Goal: Information Seeking & Learning: Learn about a topic

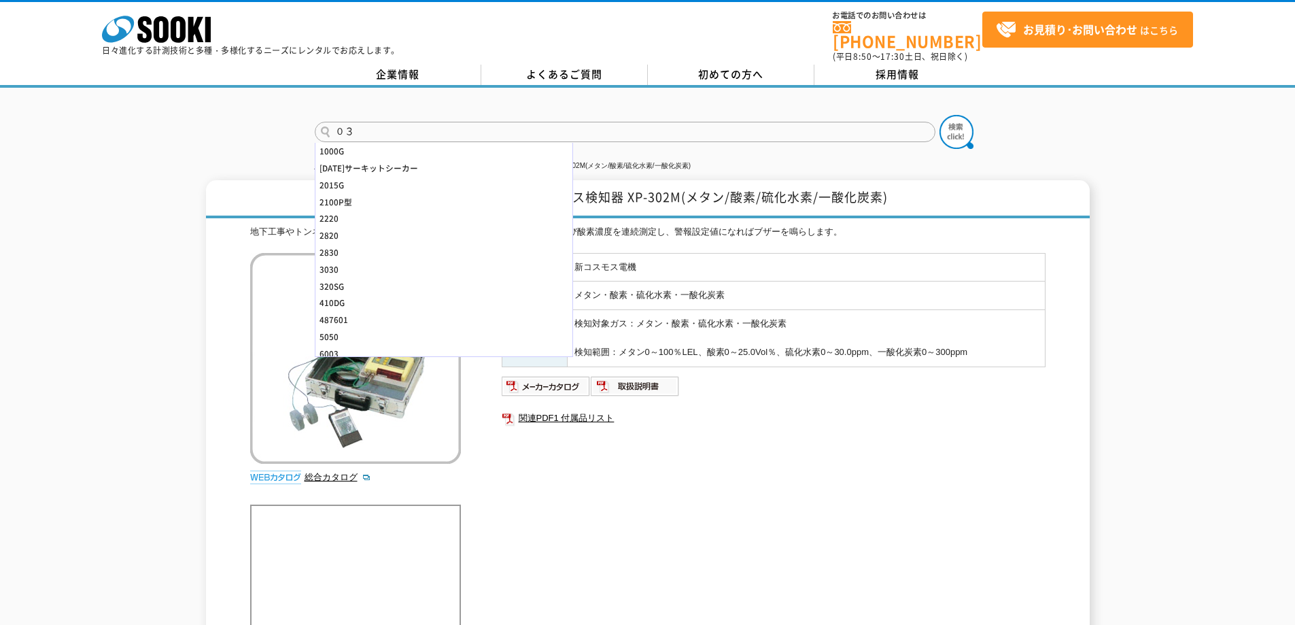
type input "０"
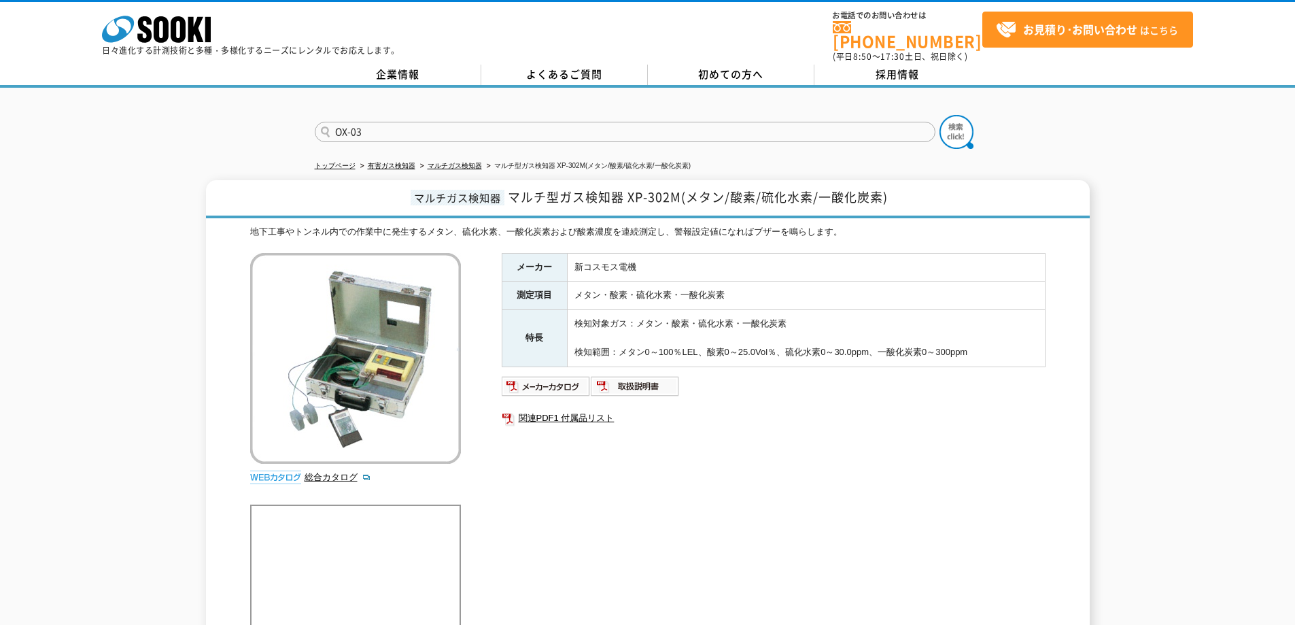
type input "OX-03"
click at [939, 115] on button at bounding box center [956, 132] width 34 height 34
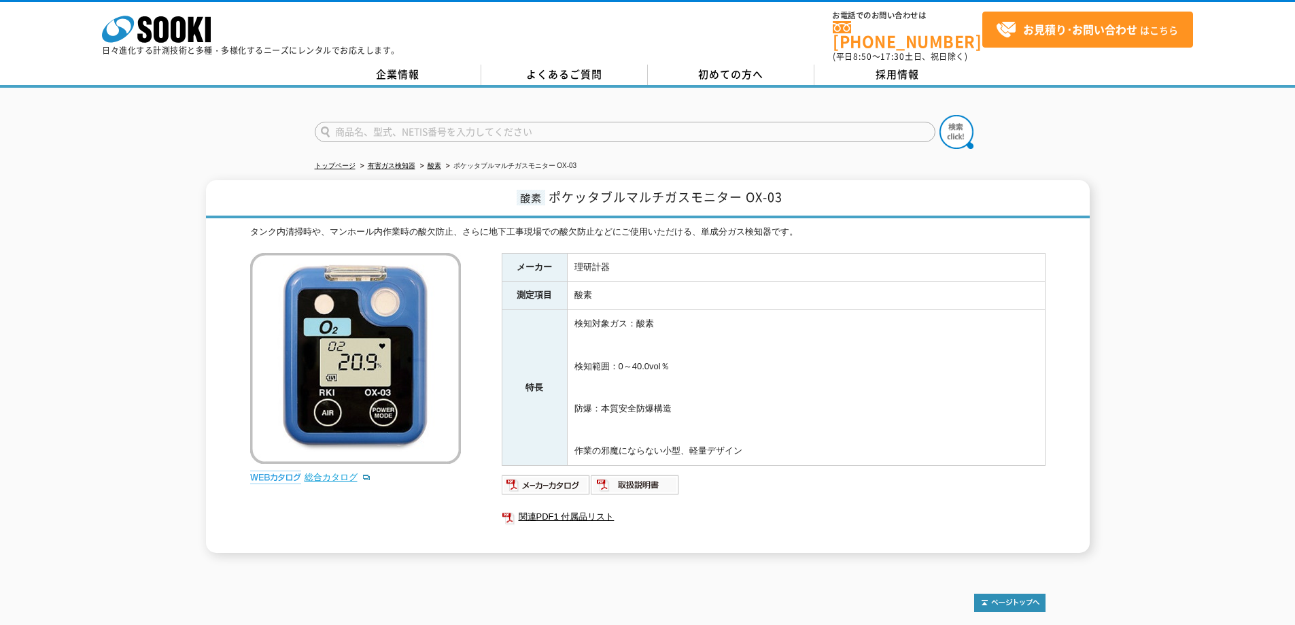
click at [322, 472] on link "総合カタログ" at bounding box center [337, 477] width 67 height 10
click at [542, 474] on img at bounding box center [546, 485] width 89 height 22
